Goal: Task Accomplishment & Management: Use online tool/utility

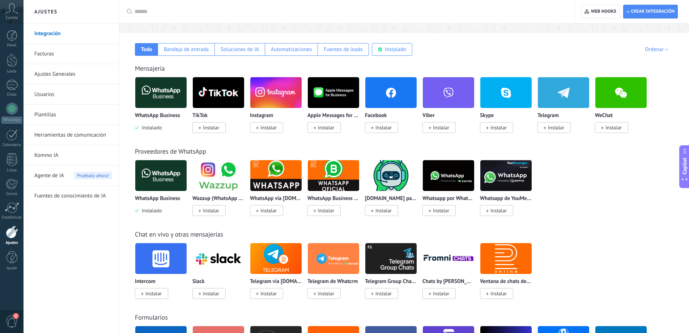
click at [159, 90] on img at bounding box center [160, 92] width 51 height 35
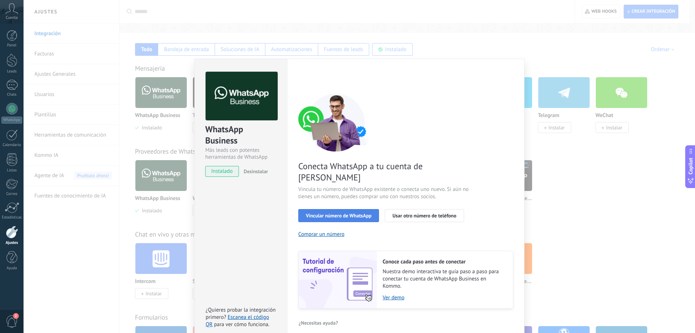
click at [348, 209] on button "Vincular número de WhatsApp" at bounding box center [338, 215] width 81 height 13
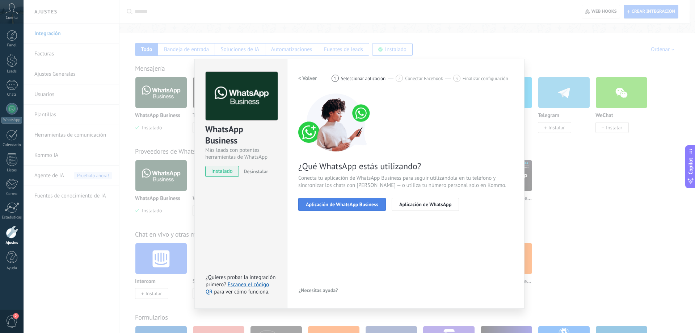
click at [349, 205] on span "Aplicación de WhatsApp Business" at bounding box center [342, 204] width 72 height 5
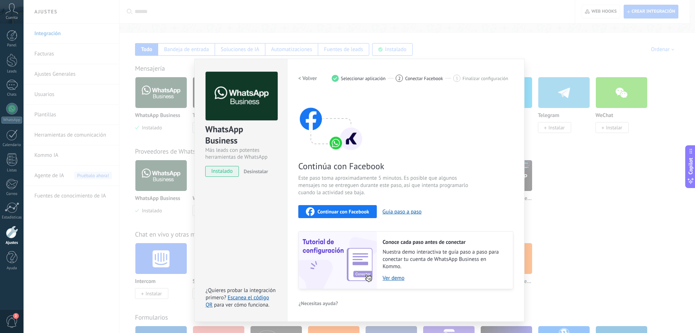
click at [355, 211] on span "Continuar con Facebook" at bounding box center [343, 211] width 52 height 5
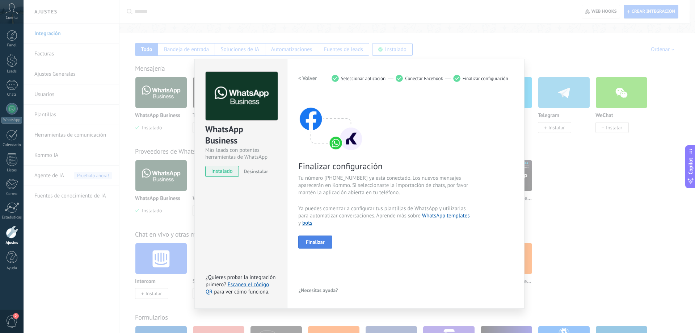
click at [318, 242] on span "Finalizar" at bounding box center [315, 241] width 19 height 5
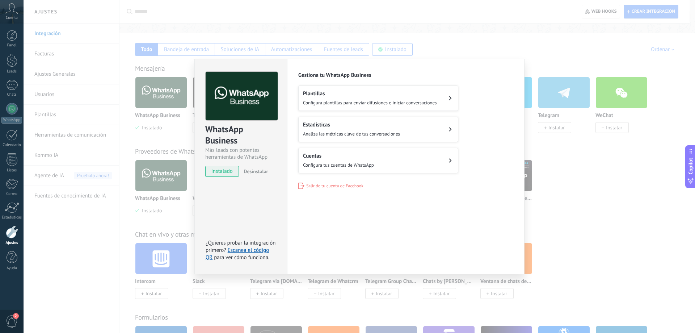
click at [401, 101] on span "Configura plantillas para enviar difusiones e iniciar conversaciones" at bounding box center [370, 103] width 134 height 6
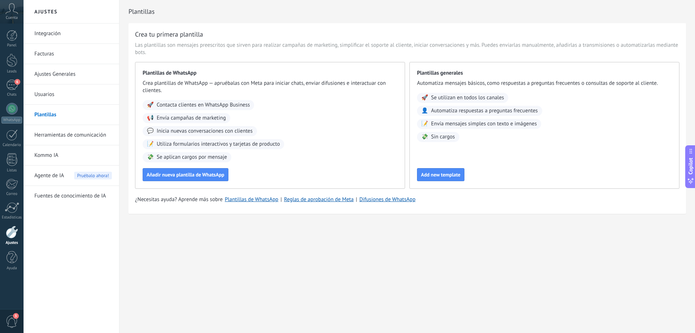
click at [12, 320] on span "3" at bounding box center [12, 321] width 12 height 13
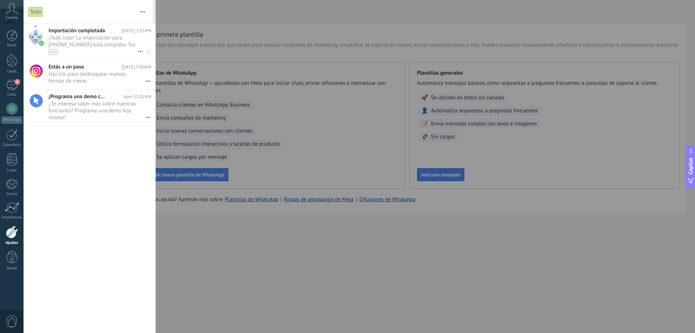
click at [96, 41] on span "¡Todo listo! La importación para +57 313 6831817 está completa. Tus datos de Wh…" at bounding box center [92, 44] width 89 height 20
click at [258, 24] on div at bounding box center [347, 166] width 695 height 333
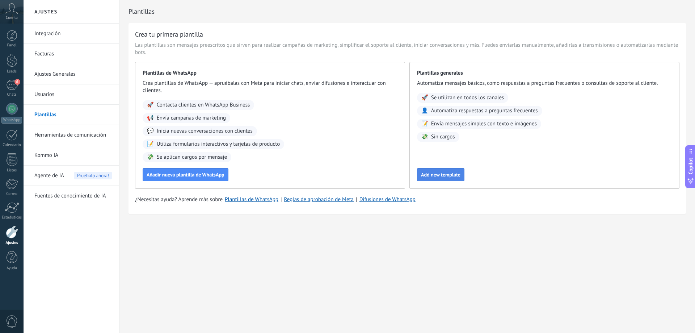
click at [429, 175] on span "Add new template" at bounding box center [440, 174] width 39 height 5
